Goal: Transaction & Acquisition: Purchase product/service

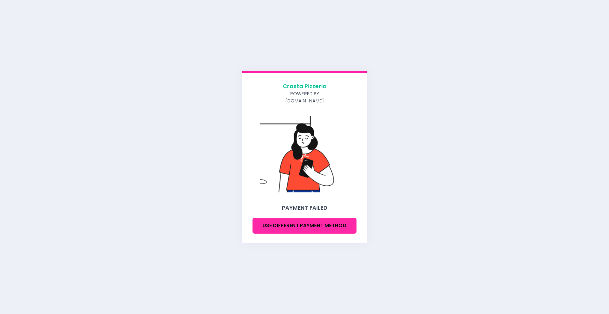
click at [288, 223] on button "Use different payment method" at bounding box center [304, 226] width 104 height 16
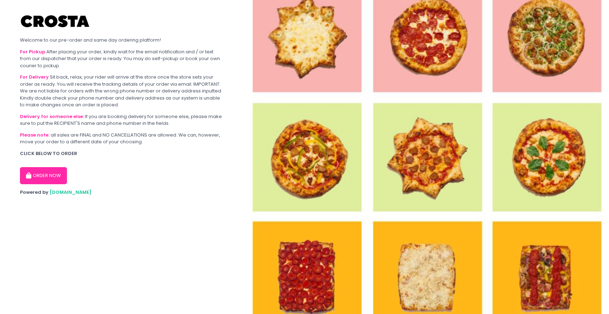
click at [53, 185] on section "Welcome to our pre-order and same day ordering platform! For Pickup After placi…" at bounding box center [121, 157] width 243 height 314
click at [52, 178] on button "ORDER NOW" at bounding box center [43, 175] width 47 height 17
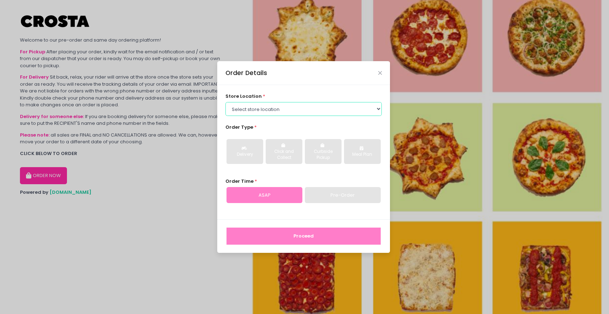
click at [322, 105] on select "Select store location Crosta Pizza - Salcedo Crosta Pizza - San Juan" at bounding box center [303, 109] width 157 height 14
select select "65090bae48156caed44a5eb4"
click at [225, 102] on select "Select store location Crosta Pizza - Salcedo Crosta Pizza - San Juan" at bounding box center [303, 109] width 157 height 14
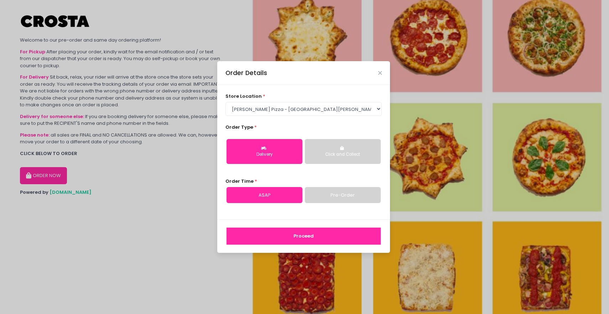
click at [286, 162] on button "Delivery" at bounding box center [264, 151] width 76 height 25
click at [284, 231] on button "Proceed" at bounding box center [303, 236] width 154 height 17
